Goal: Task Accomplishment & Management: Manage account settings

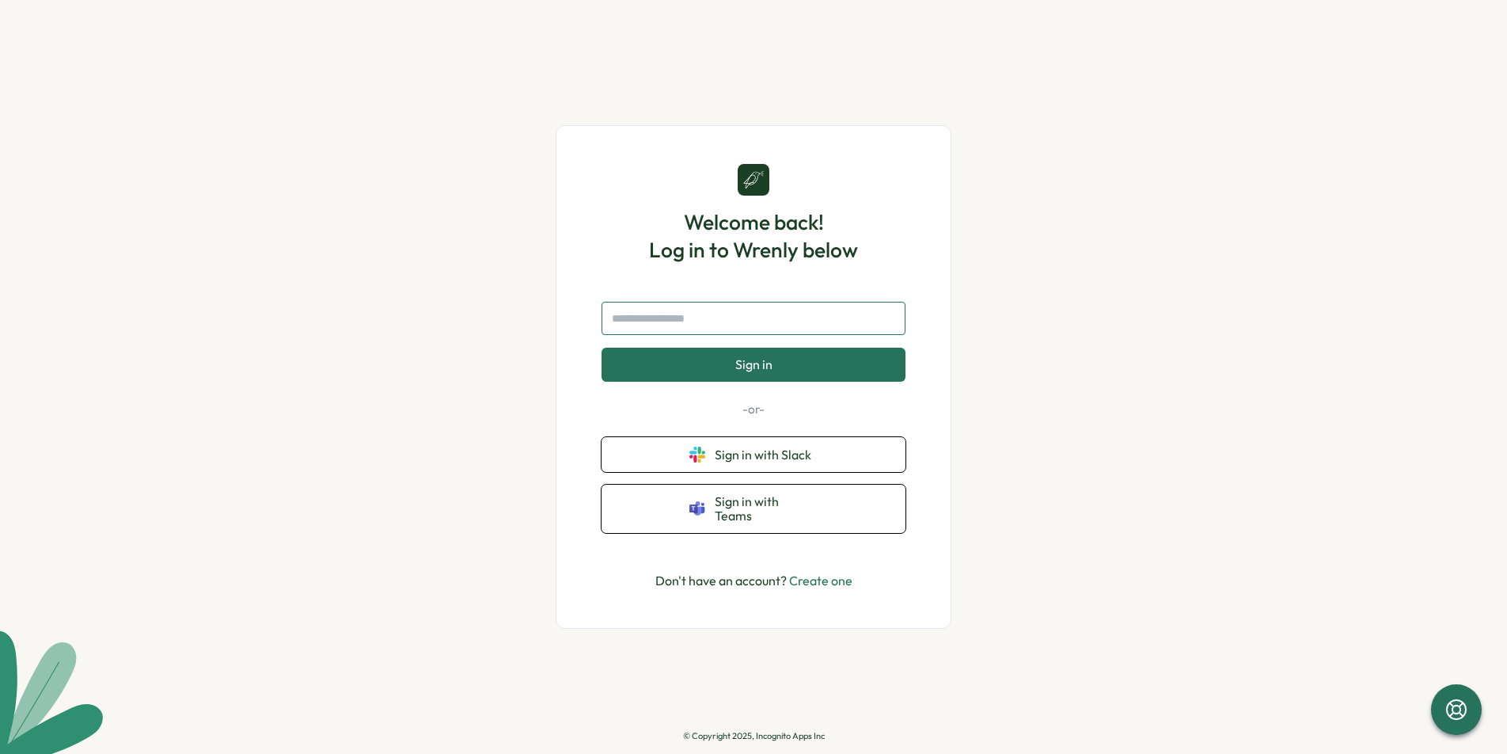
click at [786, 330] on input "text" at bounding box center [754, 318] width 304 height 33
type input "**********"
click at [781, 376] on button "Sign in" at bounding box center [754, 364] width 304 height 33
click at [800, 572] on link "Create one" at bounding box center [820, 580] width 63 height 16
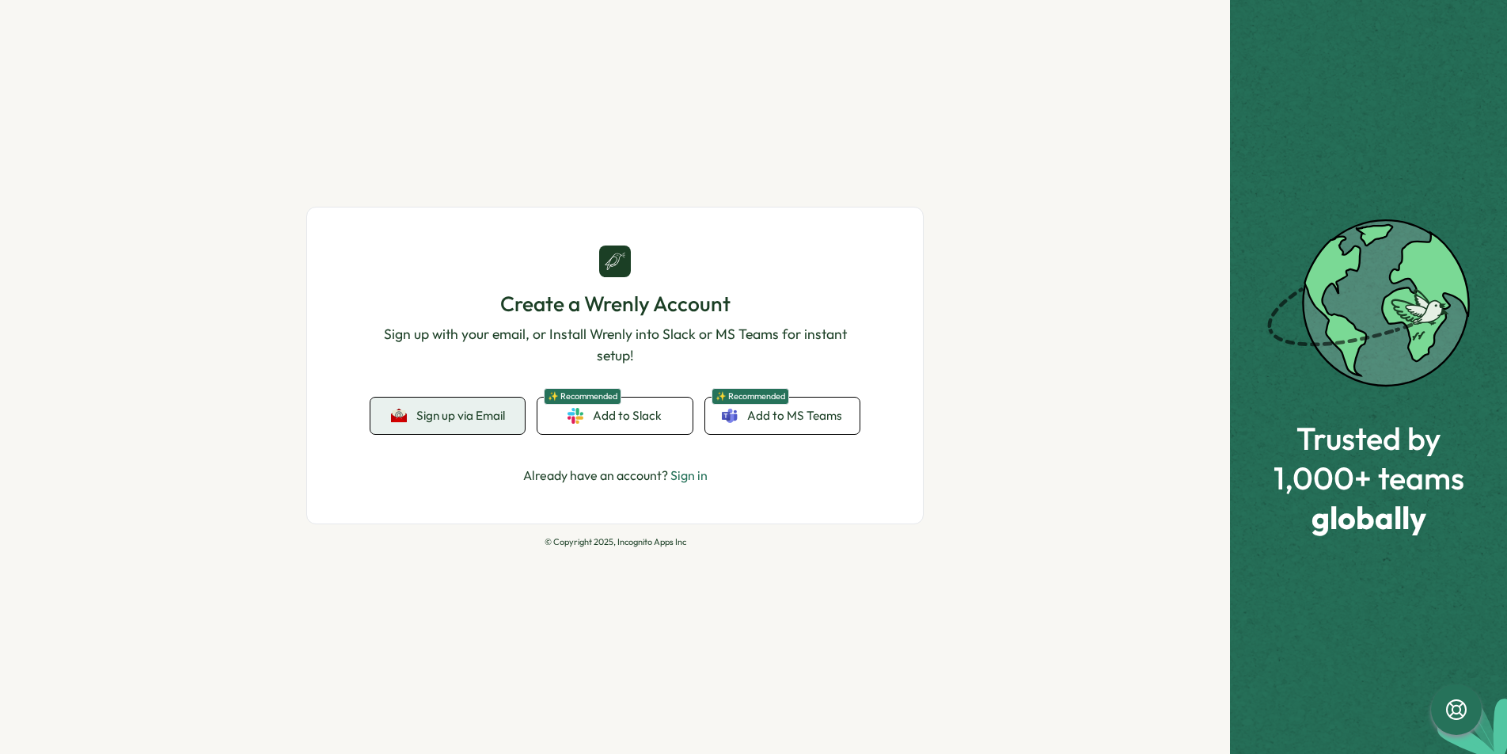
click at [465, 413] on span "Sign up via Email" at bounding box center [460, 415] width 89 height 14
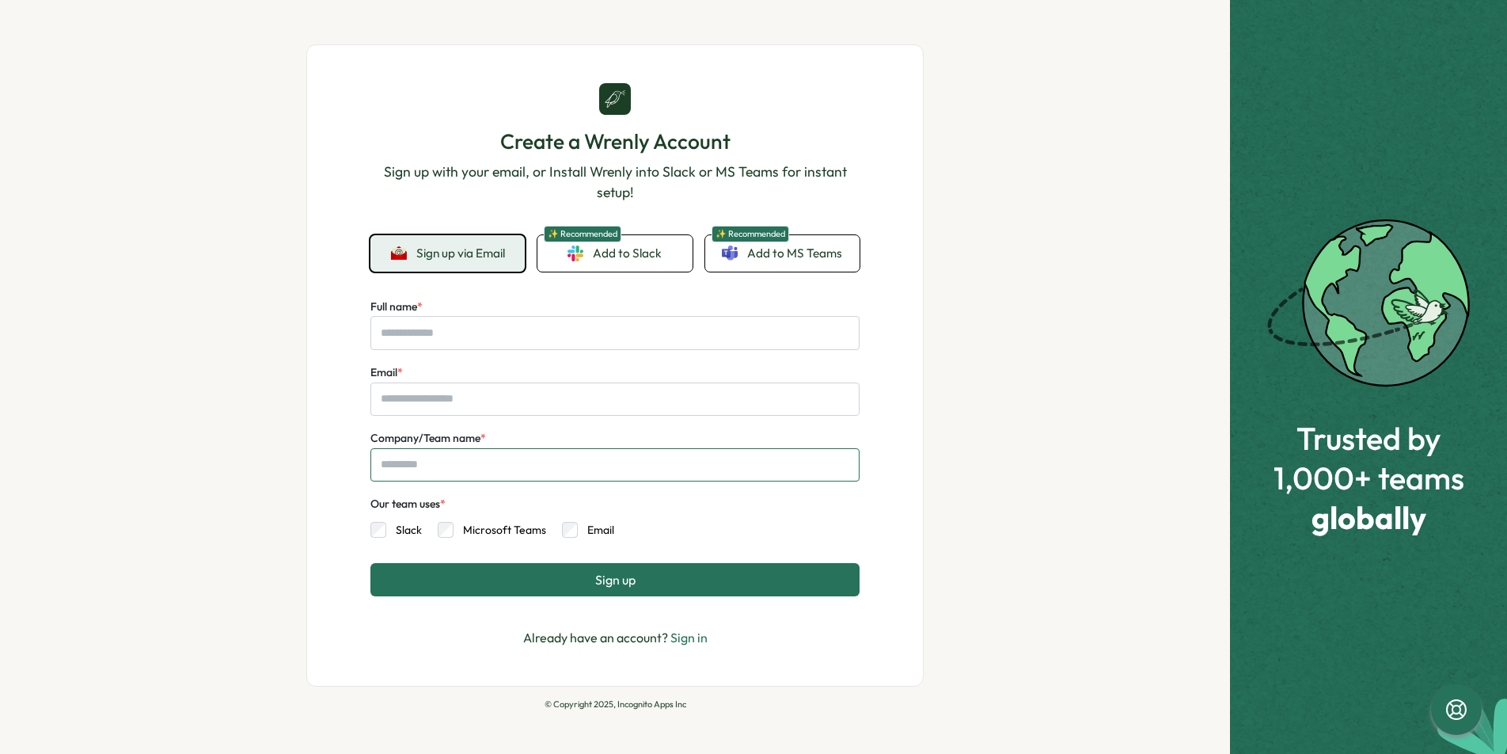
click at [472, 469] on input "Company/Team name *" at bounding box center [614, 464] width 489 height 33
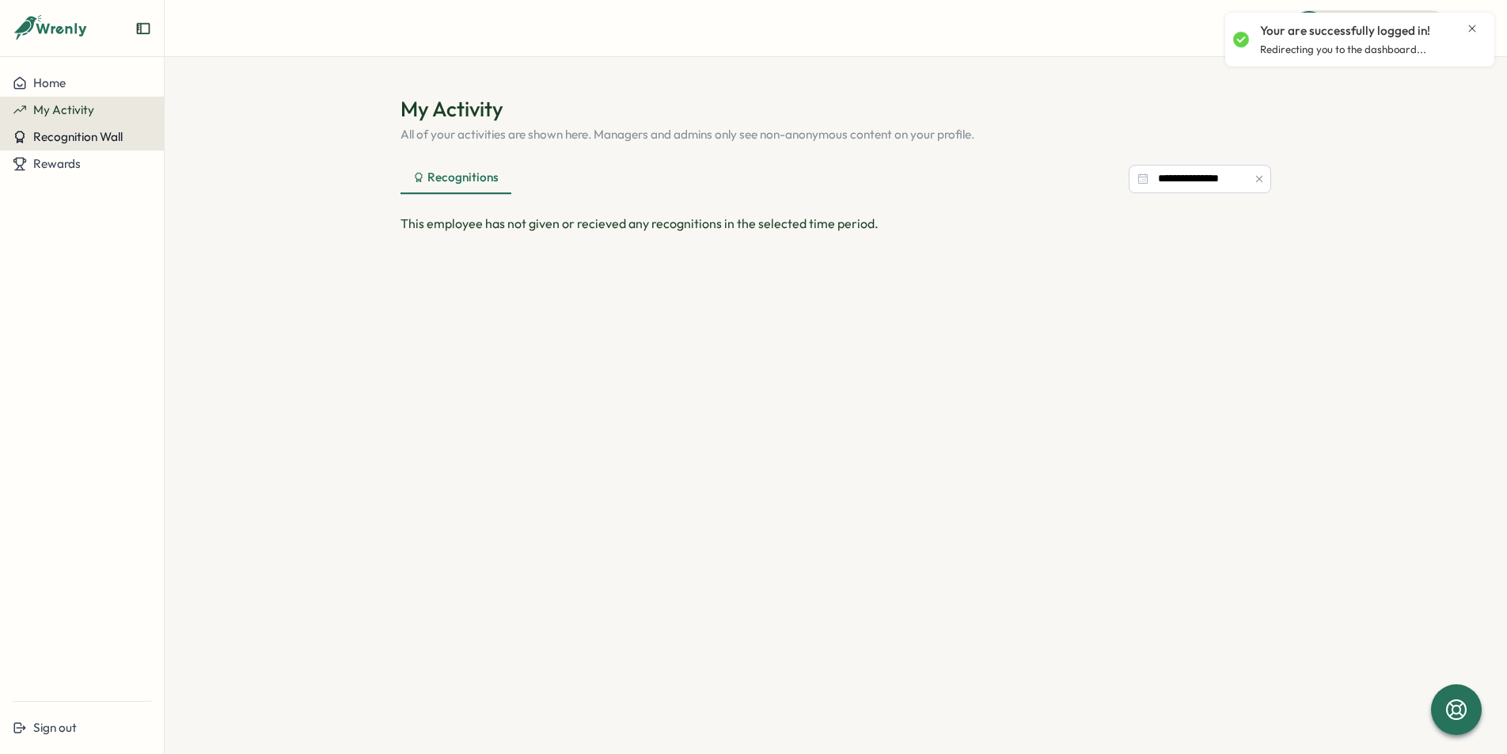
click at [72, 135] on span "Recognition Wall" at bounding box center [77, 136] width 89 height 15
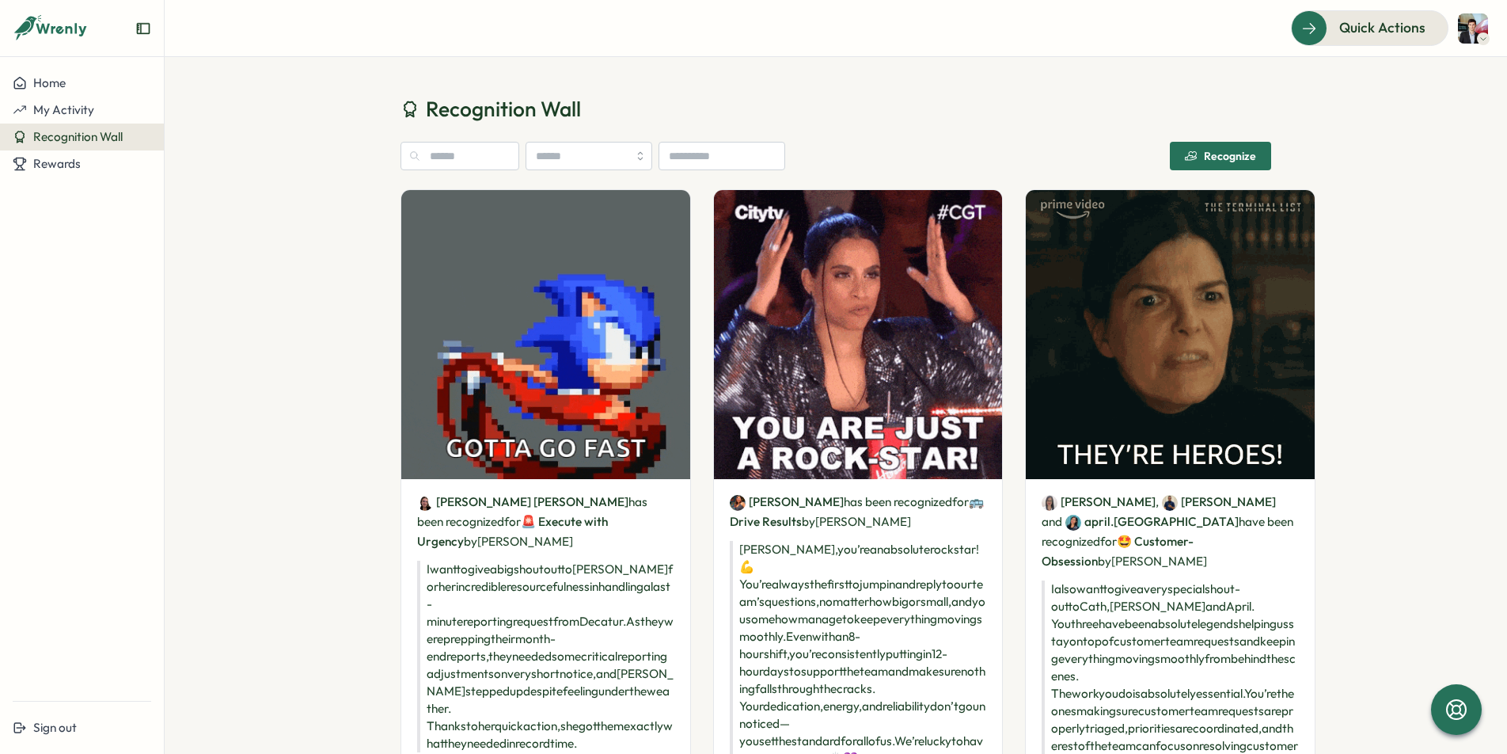
click at [39, 67] on aside "Home My Activity Recognition Wall Rewards Sign out" at bounding box center [82, 377] width 165 height 754
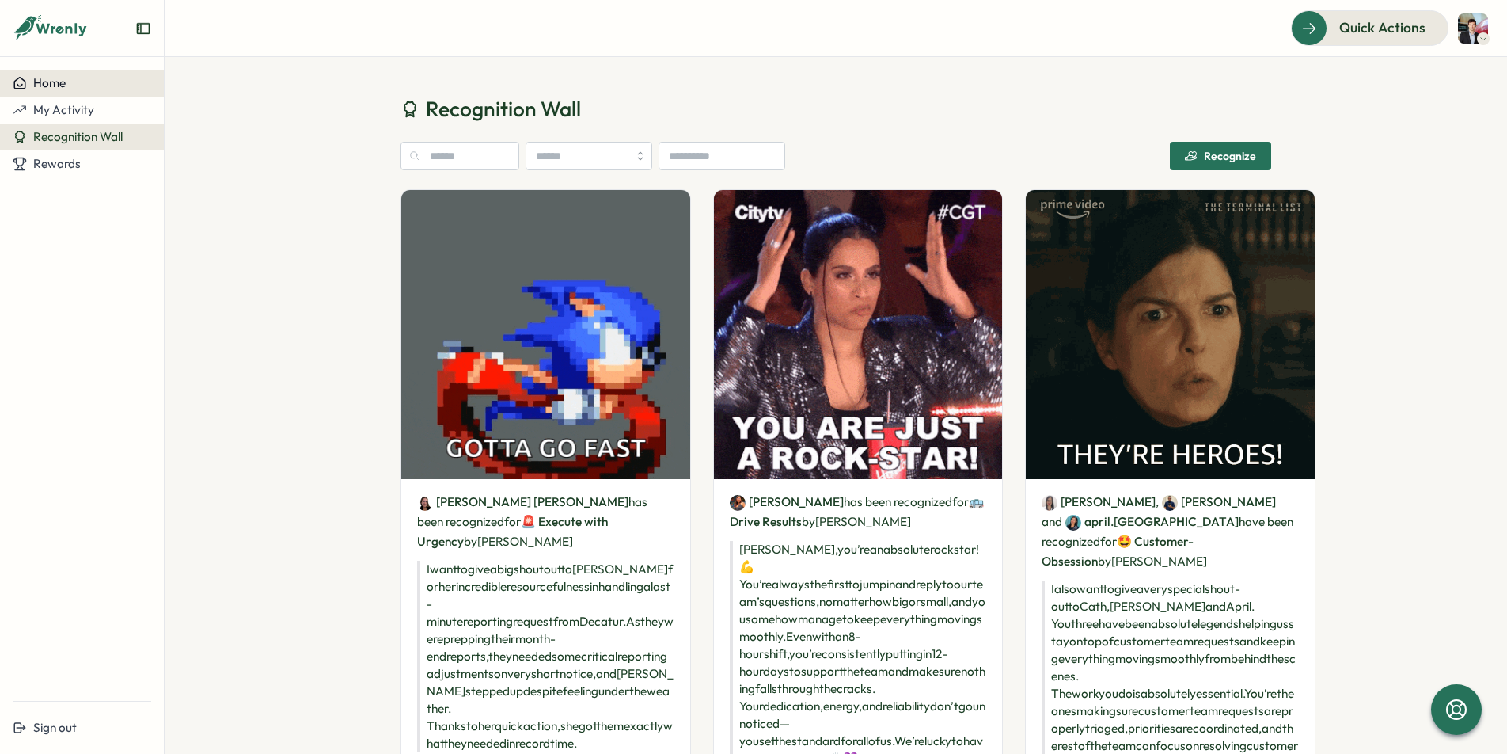
click at [40, 76] on span "Home" at bounding box center [49, 82] width 32 height 15
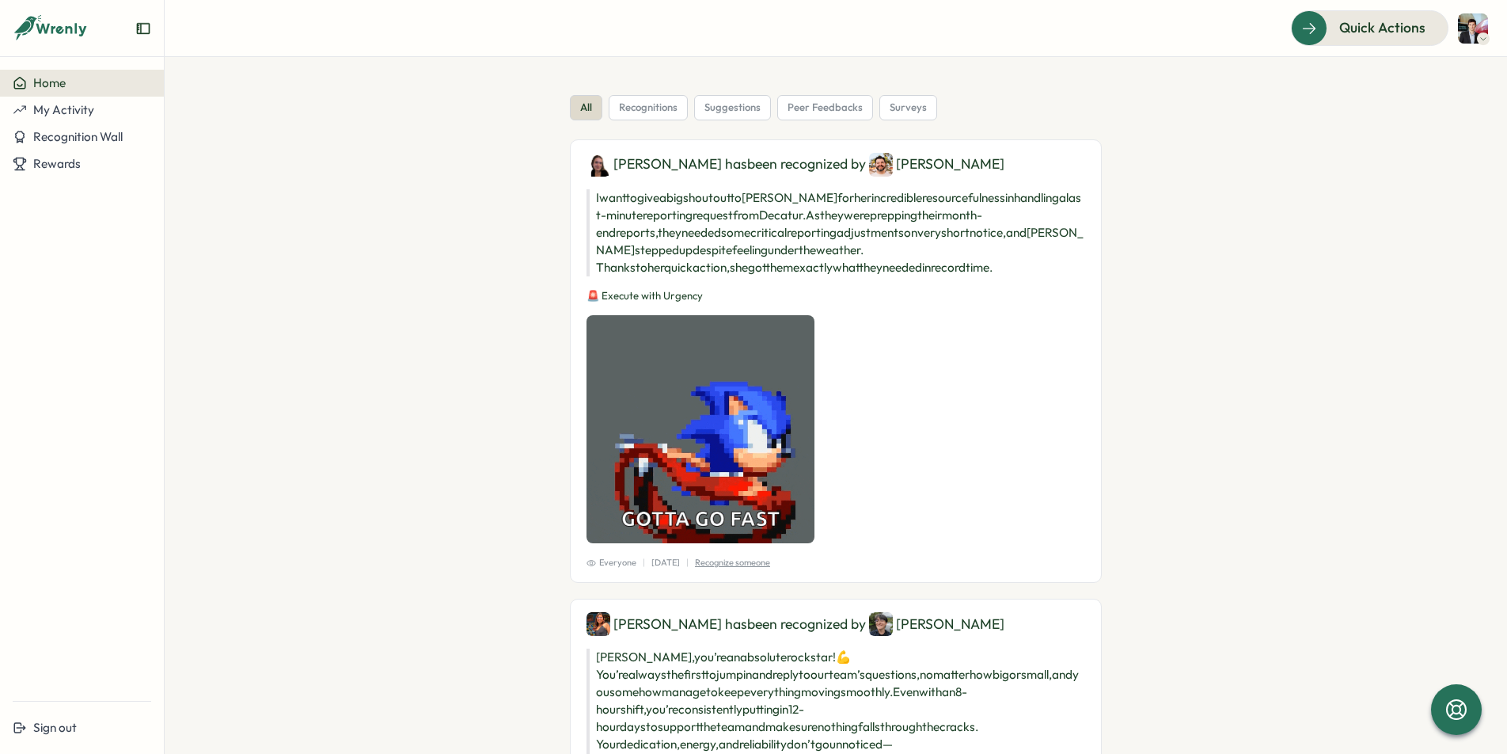
click at [1482, 41] on icon at bounding box center [1484, 38] width 8 height 13
click at [1315, 230] on section "all recognitions suggestions peer feedbacks surveys Laurila has been recognized…" at bounding box center [836, 405] width 1343 height 697
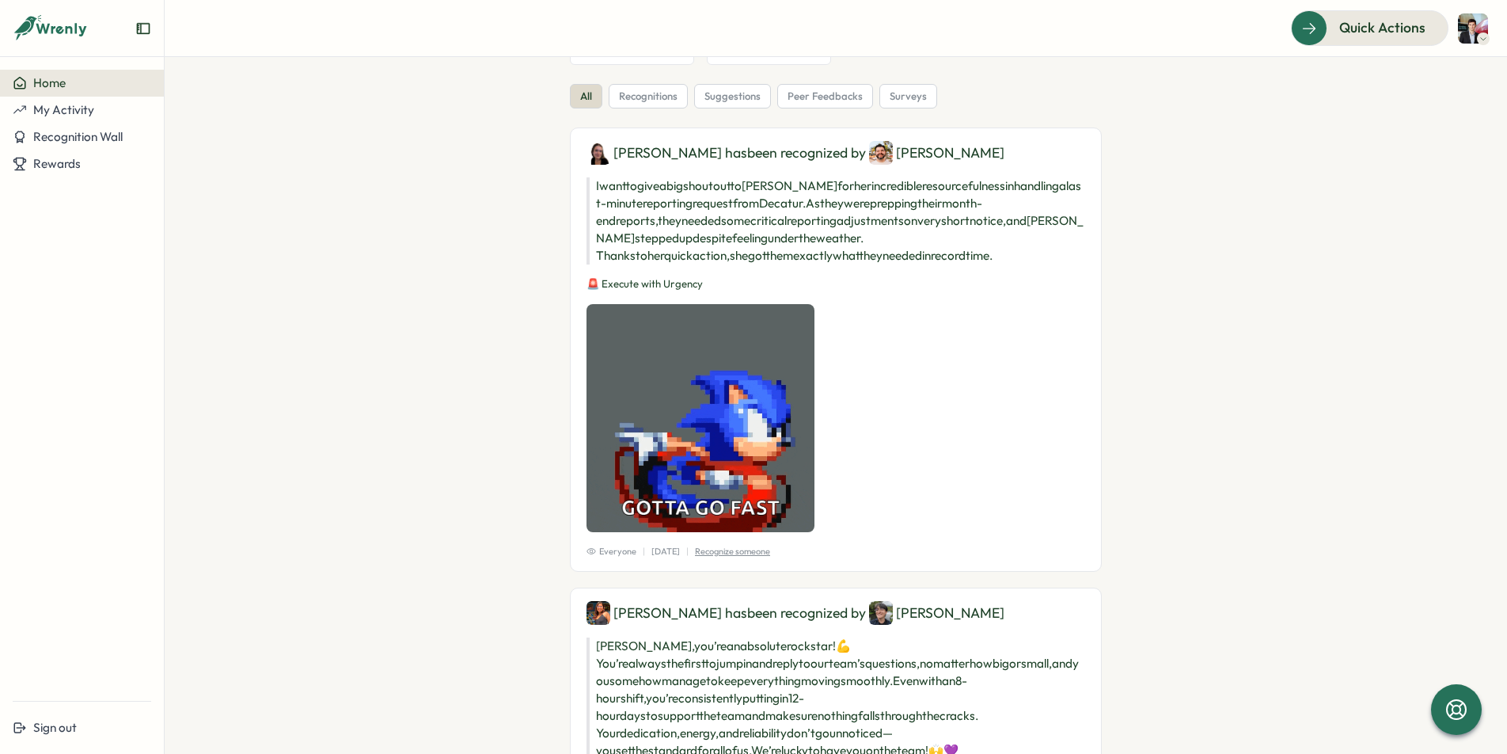
scroll to position [122, 0]
